Goal: Obtain resource: Obtain resource

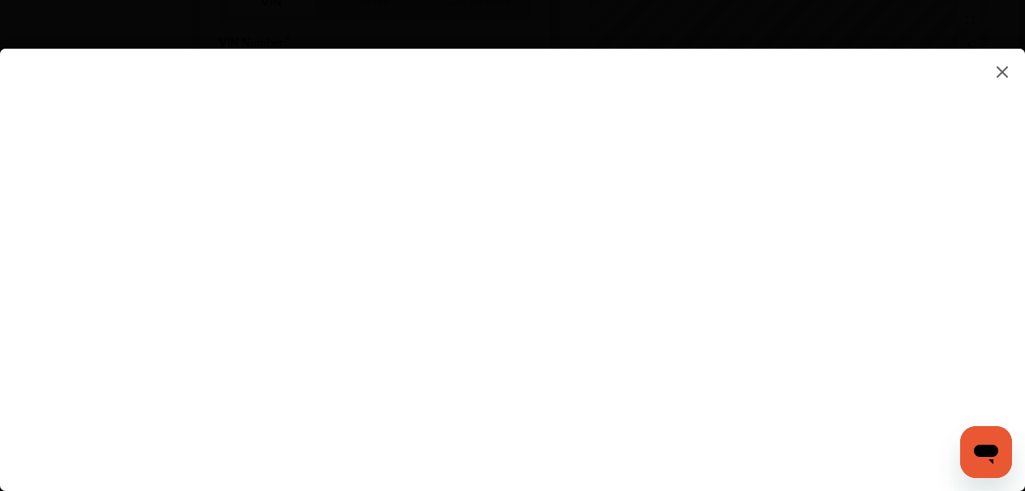
scroll to position [681, 0]
click at [603, 399] on flutter-view at bounding box center [512, 254] width 1025 height 410
click at [604, 368] on flutter-view at bounding box center [512, 254] width 1025 height 410
click at [590, 353] on flutter-view at bounding box center [512, 254] width 1025 height 410
click at [476, 403] on flutter-view at bounding box center [512, 254] width 1025 height 410
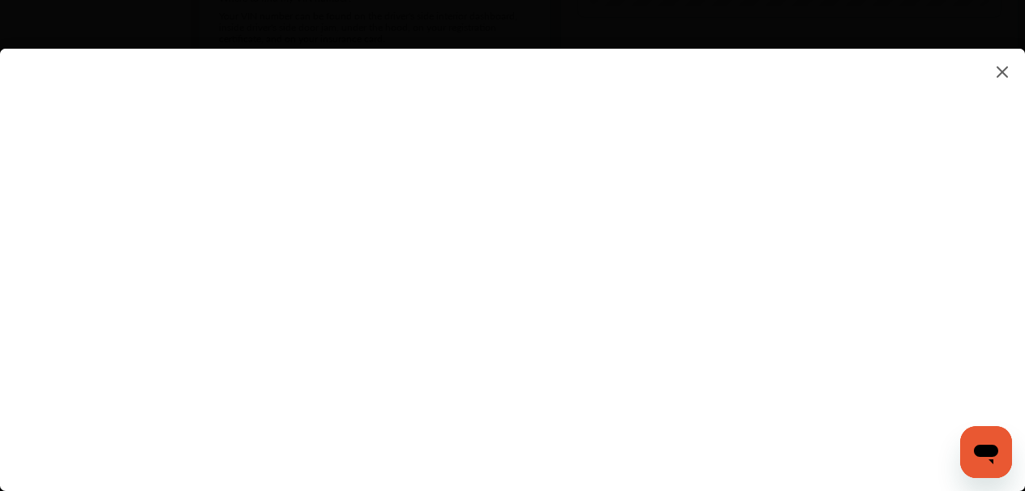
scroll to position [0, 0]
